Goal: Information Seeking & Learning: Learn about a topic

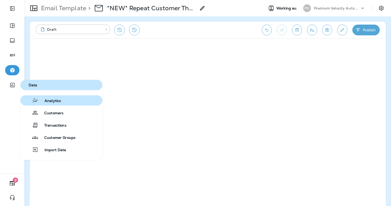
click at [48, 100] on span "Analytics" at bounding box center [49, 101] width 23 height 5
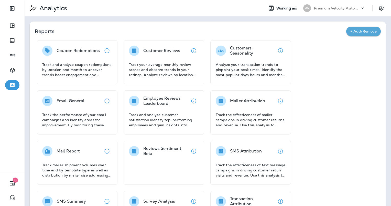
click at [352, 33] on button "+ Add/Remove" at bounding box center [364, 31] width 35 height 9
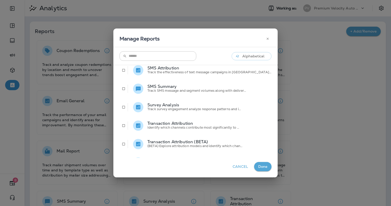
scroll to position [170, 0]
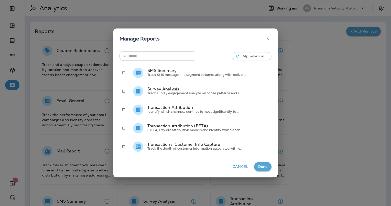
click at [266, 40] on icon "button" at bounding box center [268, 39] width 4 height 4
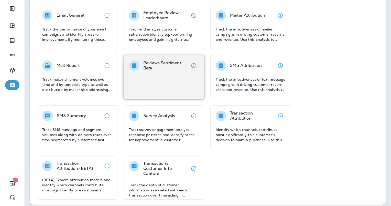
scroll to position [89, 0]
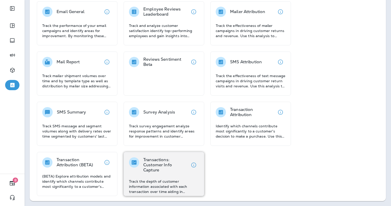
click at [167, 166] on p "Transactions: Customer Info Capture" at bounding box center [165, 164] width 45 height 15
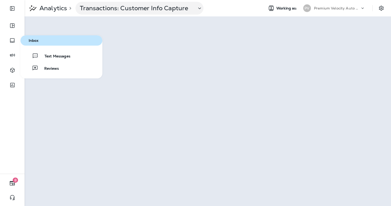
click at [49, 39] on span "Inbox" at bounding box center [62, 40] width 78 height 4
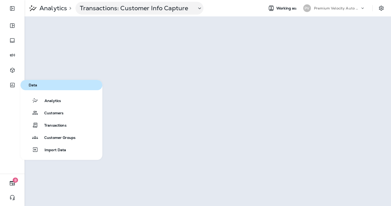
click at [48, 106] on div "Analytics Customers Transactions Customer Groups Import Data" at bounding box center [61, 124] width 82 height 59
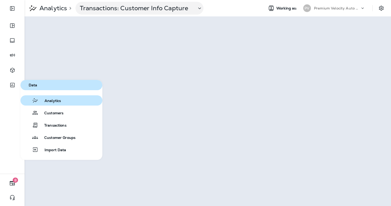
click at [49, 104] on button "Analytics" at bounding box center [61, 100] width 82 height 10
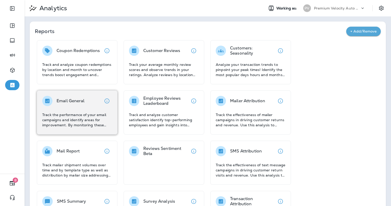
click at [59, 113] on p "Track the performance of your email campaigns and identify areas for improvemen…" at bounding box center [77, 119] width 70 height 15
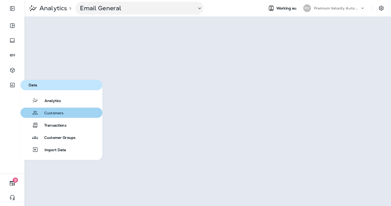
click at [50, 113] on span "Customers" at bounding box center [50, 113] width 25 height 5
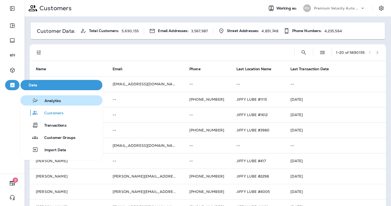
click at [64, 102] on button "Analytics" at bounding box center [61, 100] width 82 height 10
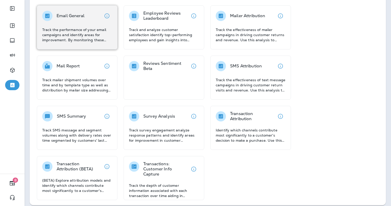
scroll to position [89, 0]
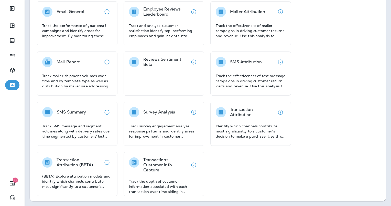
drag, startPoint x: 158, startPoint y: 162, endPoint x: 222, endPoint y: 173, distance: 64.8
click at [222, 173] on div "Coupon Redemptions Track and analyze coupon redemptions by location and month t…" at bounding box center [201, 73] width 333 height 245
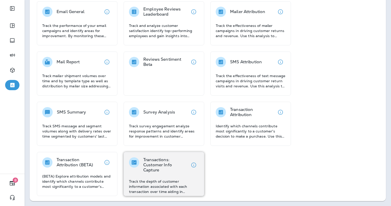
click at [164, 164] on p "Transactions: Customer Info Capture" at bounding box center [165, 164] width 45 height 15
